Goal: Information Seeking & Learning: Learn about a topic

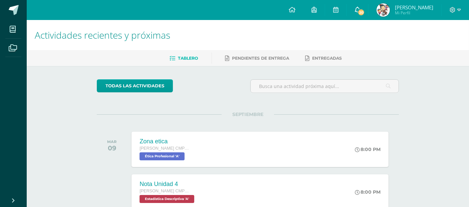
click at [365, 12] on span "20" at bounding box center [361, 12] width 7 height 7
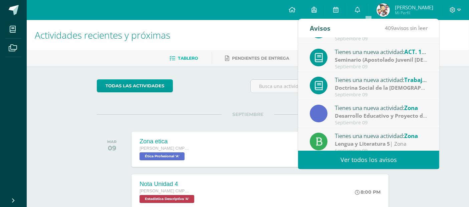
scroll to position [111, 0]
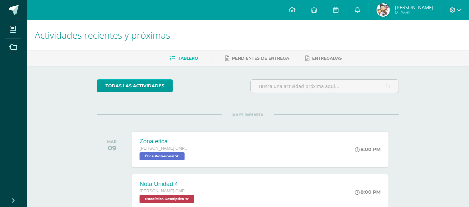
click at [227, 96] on div "todas las Actividades" at bounding box center [248, 88] width 308 height 19
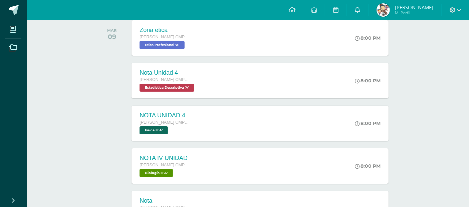
scroll to position [42, 0]
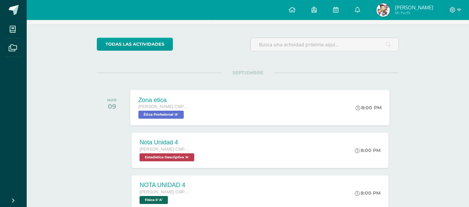
click at [298, 115] on div "Zona etica Quinto Bachillerato CMP Bachillerato en CCLL con Orientación en Comp…" at bounding box center [261, 108] width 260 height 36
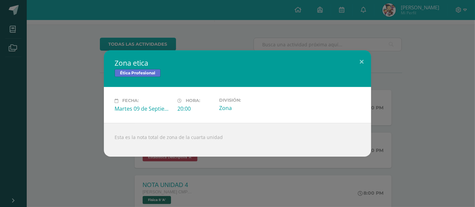
click at [374, 128] on div "Zona etica Ética Profesional Fecha: [DATE] Hora: 20:00 División: Zona" at bounding box center [238, 103] width 470 height 106
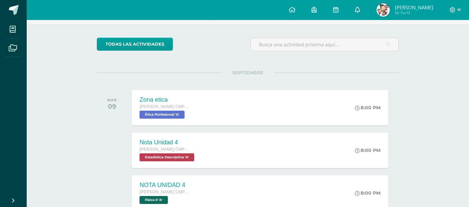
click at [368, 16] on link "0" at bounding box center [357, 10] width 21 height 20
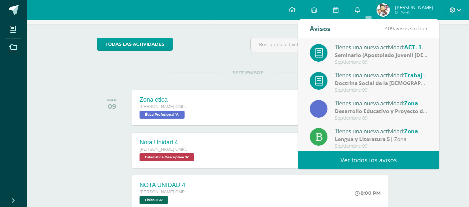
click at [342, 154] on link "Ver todos los avisos" at bounding box center [368, 160] width 141 height 18
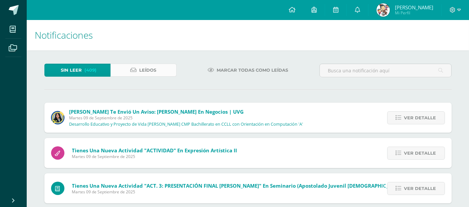
click at [155, 71] on span "Leídos" at bounding box center [148, 70] width 17 height 12
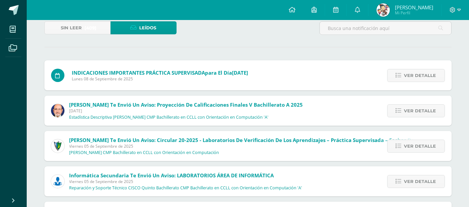
scroll to position [44, 0]
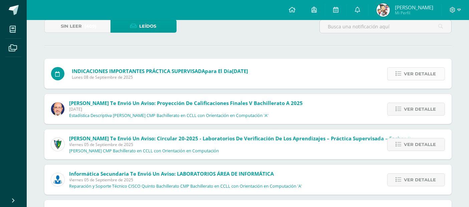
click at [389, 71] on link "Ver detalle" at bounding box center [416, 73] width 58 height 13
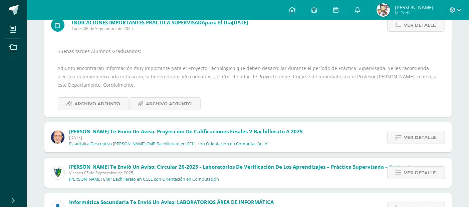
scroll to position [118, 0]
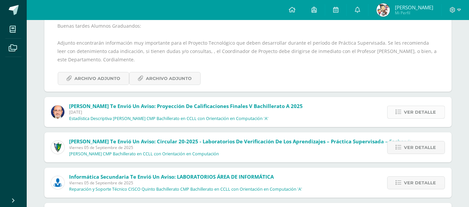
click at [407, 108] on span "Ver detalle" at bounding box center [420, 112] width 32 height 12
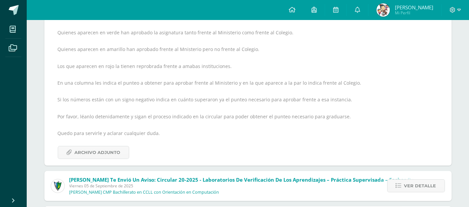
scroll to position [216, 0]
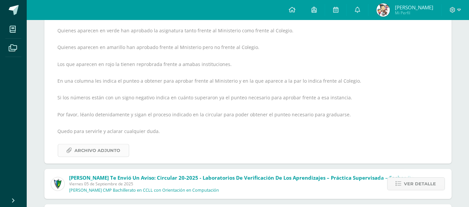
click at [107, 152] on span "Archivo Adjunto" at bounding box center [98, 151] width 46 height 12
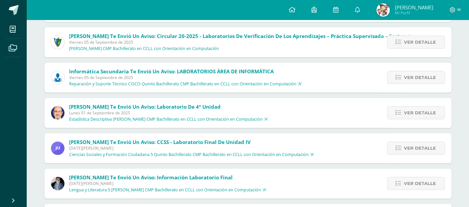
scroll to position [371, 0]
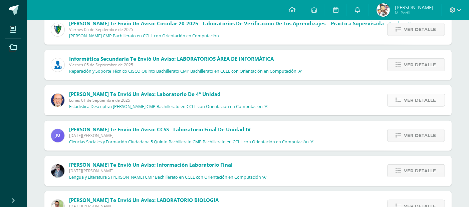
click at [421, 105] on span "Ver detalle" at bounding box center [420, 100] width 32 height 12
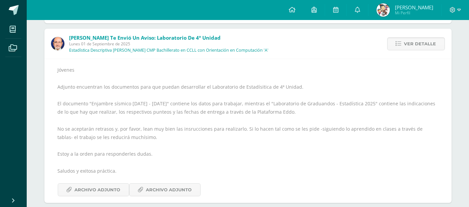
scroll to position [270, 0]
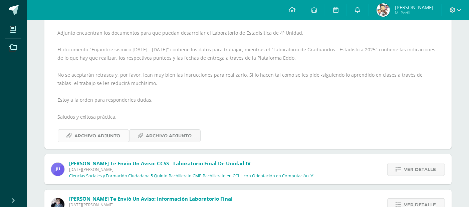
click at [114, 133] on span "Archivo Adjunto" at bounding box center [98, 136] width 46 height 12
click at [150, 133] on span "Archivo Adjunto" at bounding box center [169, 136] width 46 height 12
click at [298, 15] on link at bounding box center [292, 10] width 23 height 20
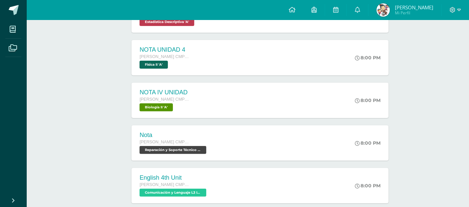
scroll to position [259, 0]
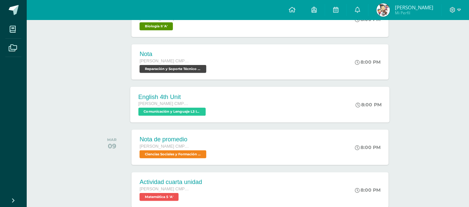
click at [338, 106] on div "English 4th Unit Quinto Bachillerato CMP Bachillerato en CCLL con Orientación e…" at bounding box center [261, 105] width 260 height 36
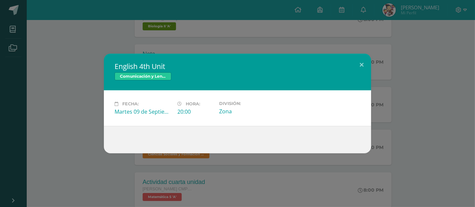
click at [406, 100] on div "English 4th Unit Comunicación y Lenguaje L3 Inglés Fecha: [DATE] Hora: 20:00 Di…" at bounding box center [238, 104] width 470 height 100
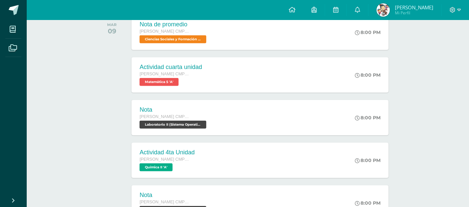
scroll to position [403, 0]
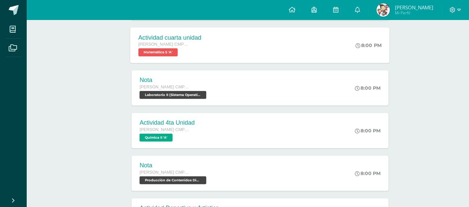
click at [295, 35] on div "Actividad cuarta unidad Quinto Bachillerato CMP Bachillerato en CCLL con Orient…" at bounding box center [261, 45] width 260 height 36
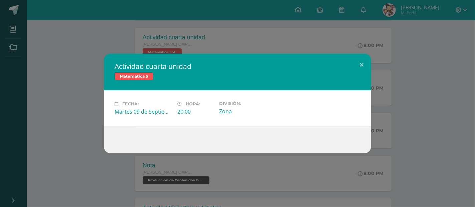
click at [440, 51] on div "Actividad cuarta unidad Matemática 5 Fecha: [DATE] Hora: 20:00 División:" at bounding box center [237, 103] width 475 height 207
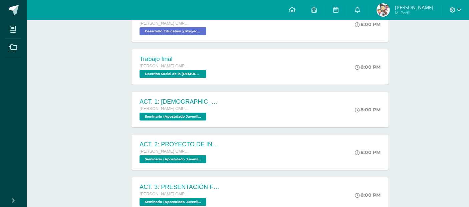
scroll to position [677, 0]
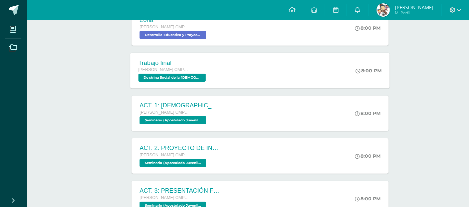
click at [326, 64] on div "Trabajo final Quinto Bachillerato CMP Bachillerato en CCLL con Orientación en C…" at bounding box center [261, 71] width 260 height 36
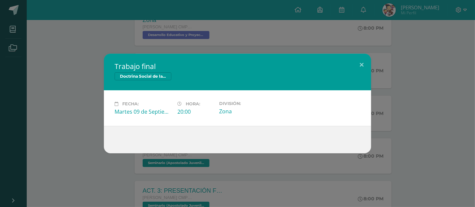
click at [436, 120] on div "Trabajo final Doctrina Social de la [DEMOGRAPHIC_DATA] Fecha: [DATE] Hora: 20:0…" at bounding box center [238, 104] width 470 height 100
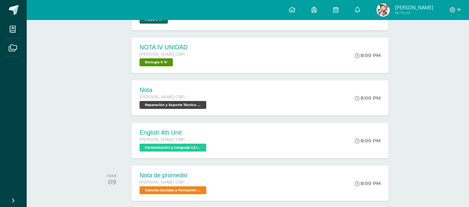
scroll to position [0, 0]
